Goal: Task Accomplishment & Management: Complete application form

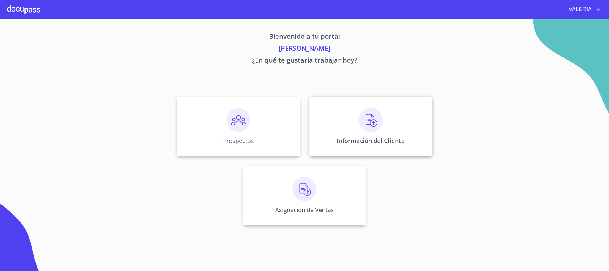
click at [386, 130] on div "Información del Cliente" at bounding box center [370, 126] width 123 height 59
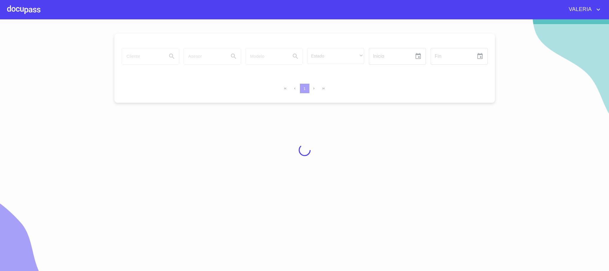
click at [43, 8] on div "VALERIA" at bounding box center [321, 10] width 562 height 10
click at [25, 10] on div at bounding box center [23, 9] width 33 height 19
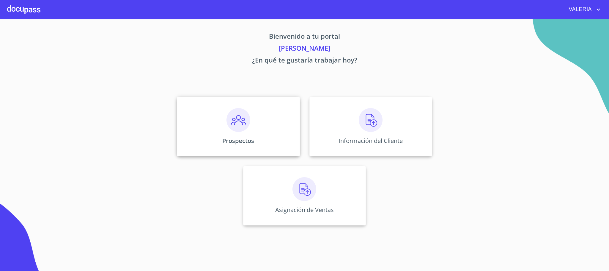
click at [241, 125] on img at bounding box center [239, 120] width 24 height 24
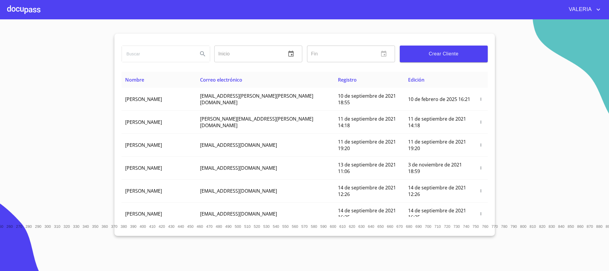
click at [164, 50] on input "search" at bounding box center [157, 54] width 71 height 16
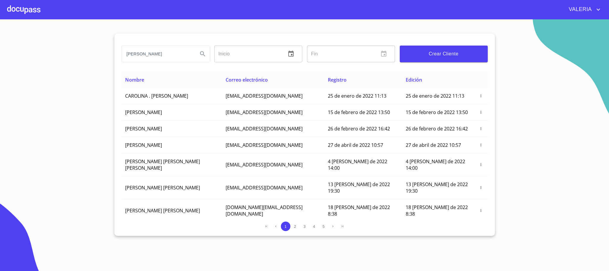
type input "[PERSON_NAME]"
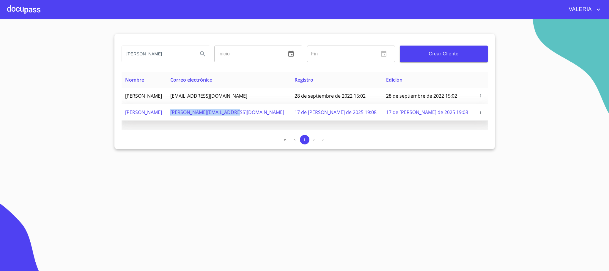
drag, startPoint x: 274, startPoint y: 112, endPoint x: 210, endPoint y: 117, distance: 64.7
click at [210, 117] on td "[PERSON_NAME][EMAIL_ADDRESS][DOMAIN_NAME]" at bounding box center [229, 112] width 124 height 16
copy span "[PERSON_NAME][EMAIL_ADDRESS][DOMAIN_NAME]"
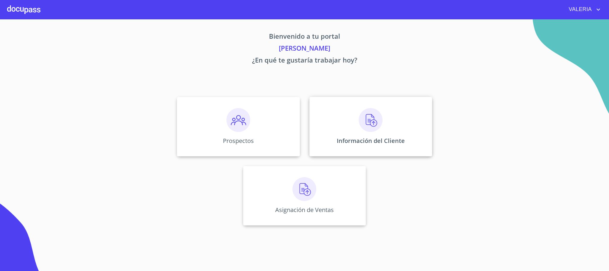
click at [385, 129] on div "Información del Cliente" at bounding box center [370, 126] width 123 height 59
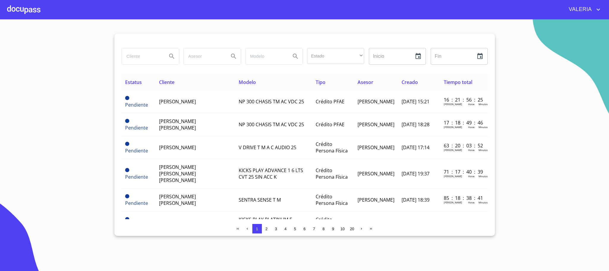
click at [152, 55] on input "search" at bounding box center [142, 56] width 40 height 16
type input "[PERSON_NAME]"
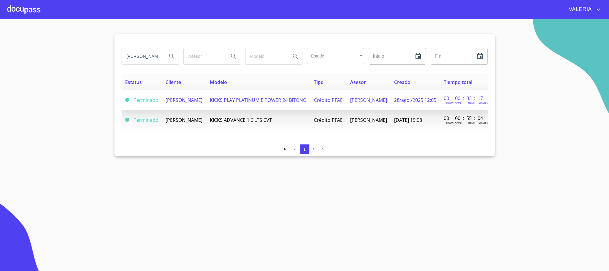
click at [235, 101] on span "KICKS PLAY PLATINUM E POWER 24 BITONO" at bounding box center [258, 100] width 97 height 7
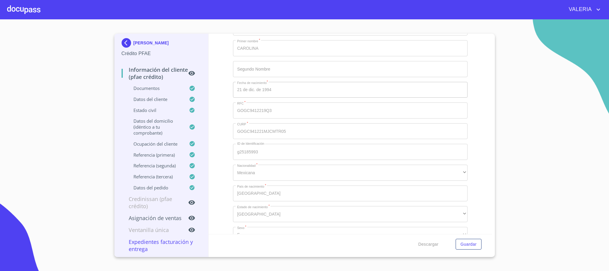
scroll to position [2140, 0]
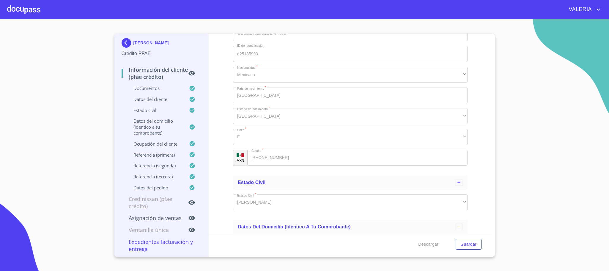
click at [243, 159] on div "MXN Celular   * (33)34425086 ​" at bounding box center [350, 158] width 235 height 16
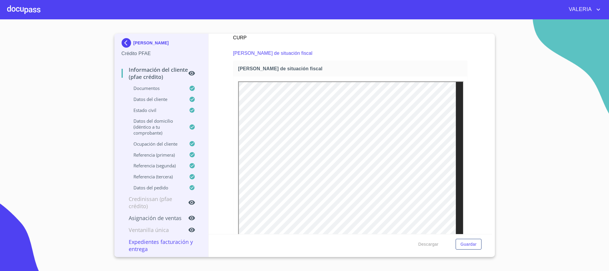
scroll to position [1694, 0]
